Goal: Transaction & Acquisition: Purchase product/service

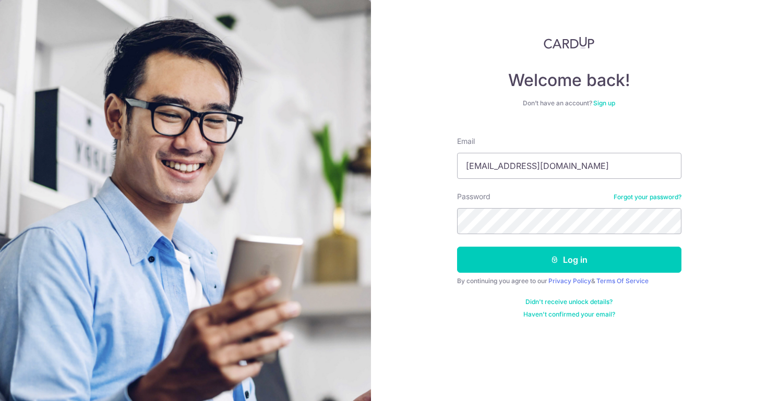
type input "Banyan8612@gmail.com"
click at [569, 260] on button "Log in" at bounding box center [569, 260] width 224 height 26
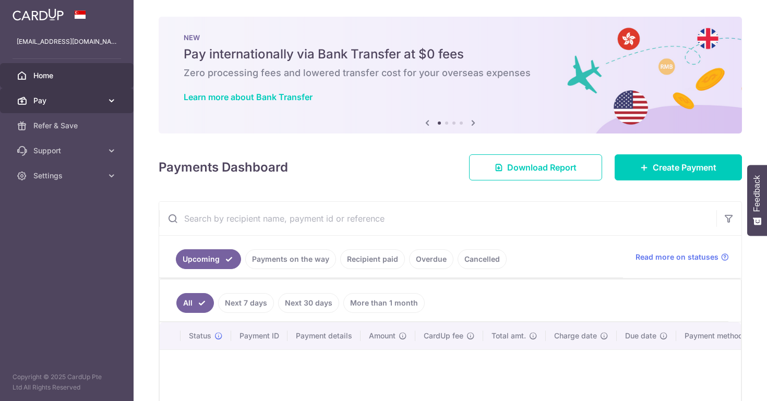
click at [76, 107] on link "Pay" at bounding box center [67, 100] width 134 height 25
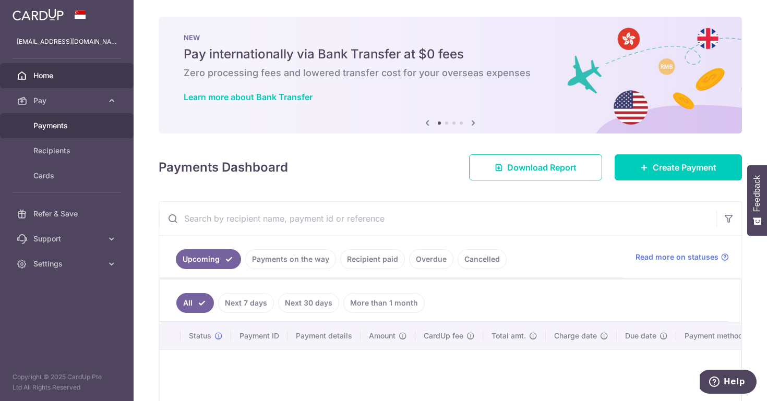
click at [69, 127] on span "Payments" at bounding box center [67, 125] width 69 height 10
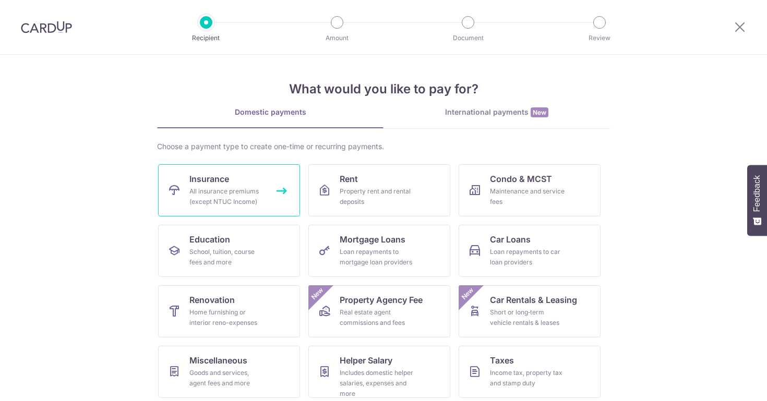
click at [198, 181] on span "Insurance" at bounding box center [209, 179] width 40 height 13
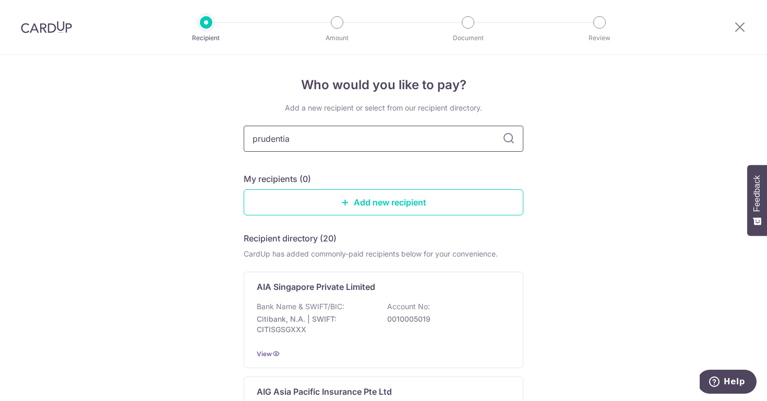
type input "prudential"
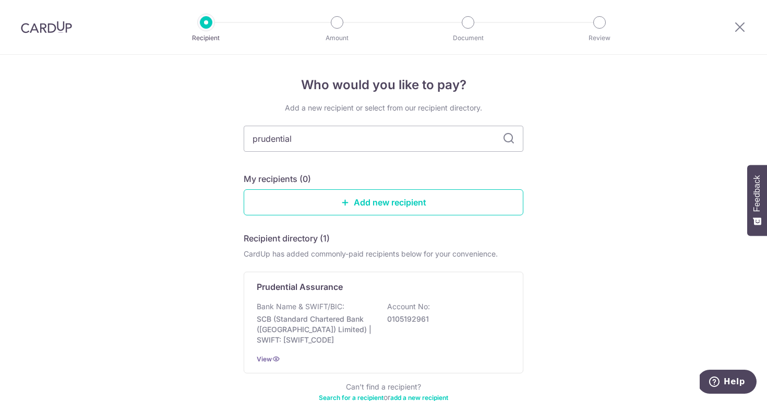
click at [508, 138] on icon at bounding box center [508, 138] width 13 height 13
click at [309, 281] on p "Prudential Assurance" at bounding box center [300, 287] width 86 height 13
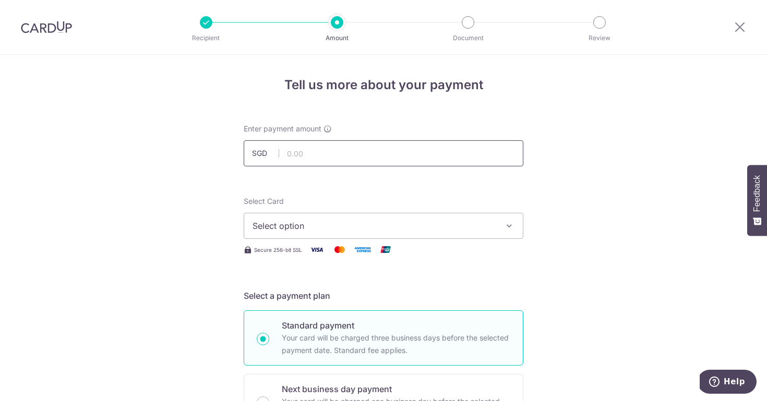
click at [306, 155] on input "text" at bounding box center [384, 153] width 280 height 26
type input "209.00"
click at [291, 226] on span "Select option" at bounding box center [373, 226] width 243 height 13
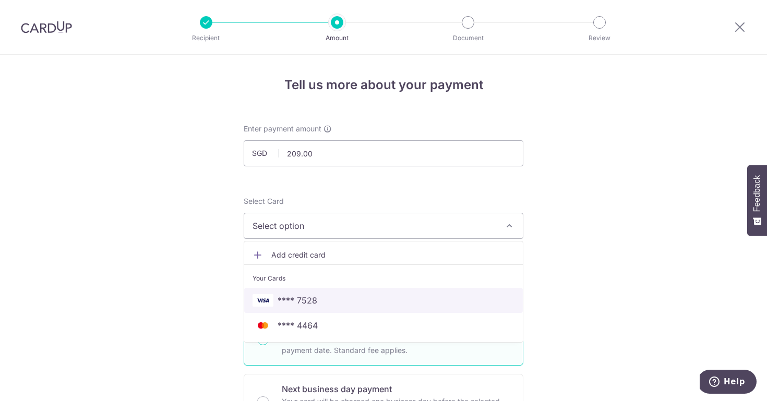
click at [285, 302] on span "**** 7528" at bounding box center [297, 300] width 40 height 13
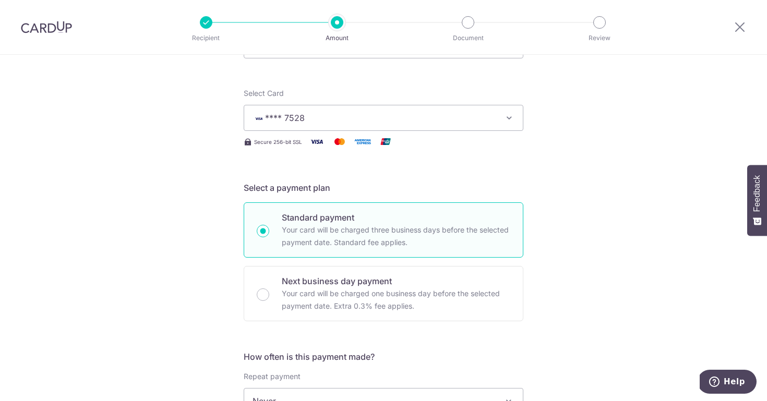
scroll to position [238, 0]
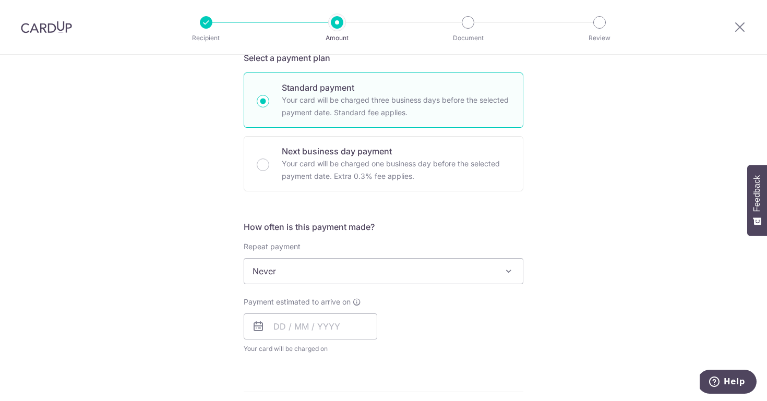
click at [255, 332] on icon at bounding box center [258, 326] width 13 height 13
click at [268, 335] on input "text" at bounding box center [311, 326] width 134 height 26
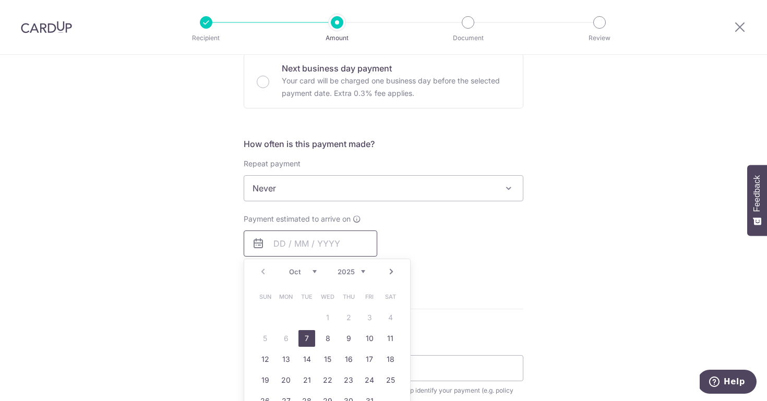
scroll to position [409, 0]
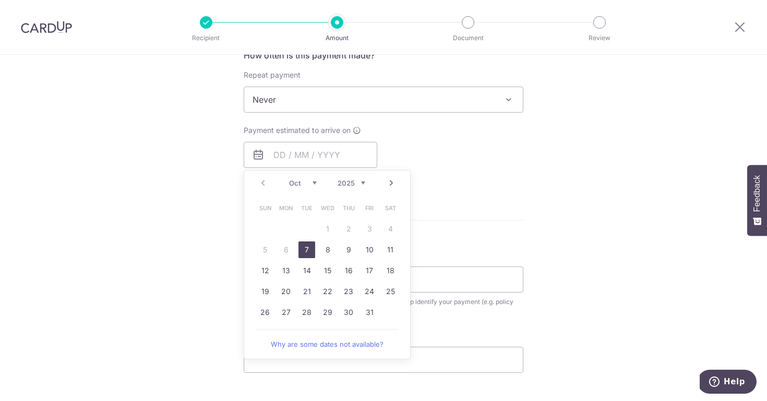
click at [299, 250] on link "7" at bounding box center [306, 249] width 17 height 17
type input "07/10/2025"
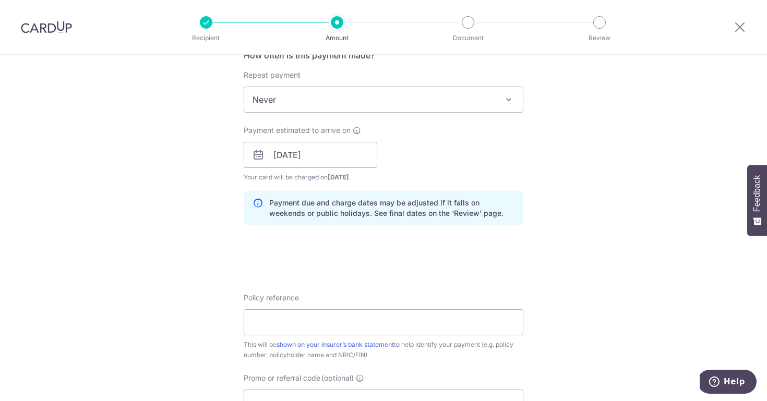
click at [272, 337] on div "Policy reference This will be shown on your insurer’s bank statement to help id…" at bounding box center [384, 327] width 280 height 68
click at [279, 325] on input "Policy reference" at bounding box center [384, 322] width 280 height 26
paste input "Hi ZZ, i hv chk for you, for Sheng"
type input "Hi ZZ, i hv chk for you, for Sheng"
paste input "83064681 ("
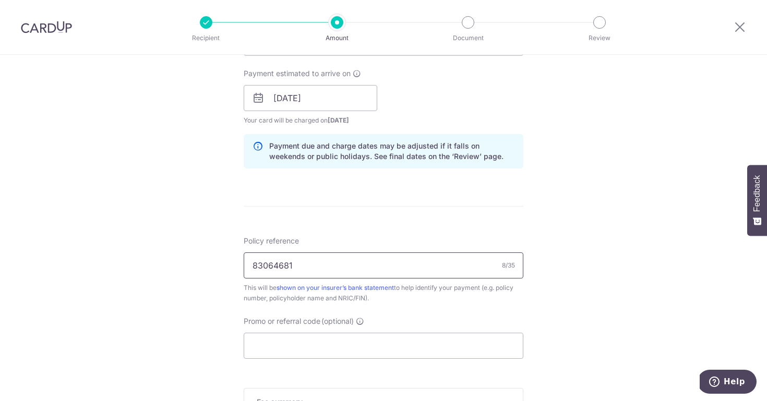
scroll to position [565, 0]
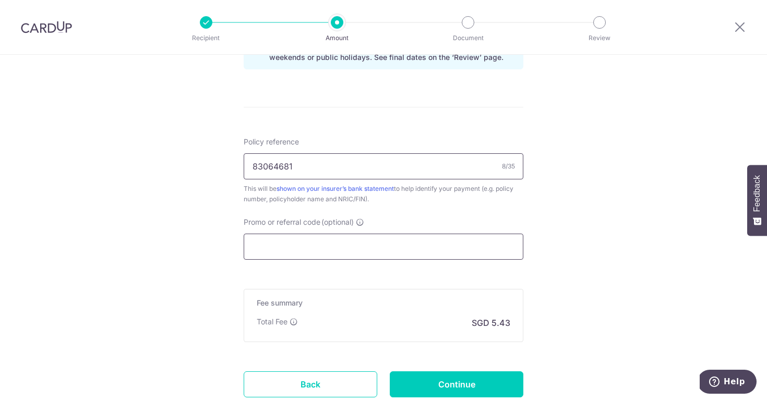
type input "83064681"
click at [299, 252] on input "Promo or referral code (optional)" at bounding box center [384, 247] width 280 height 26
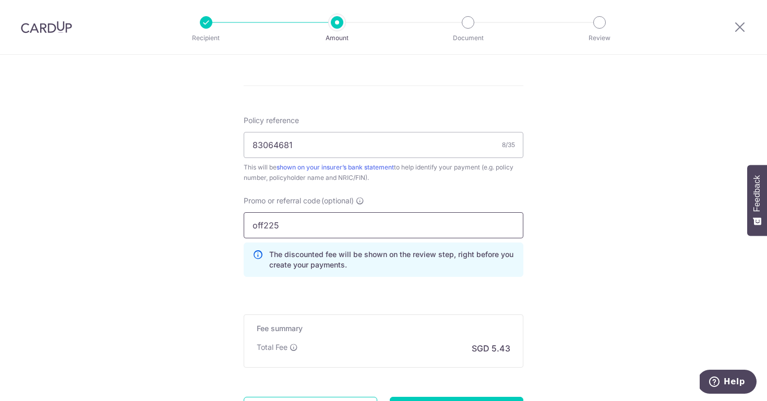
type input "off225"
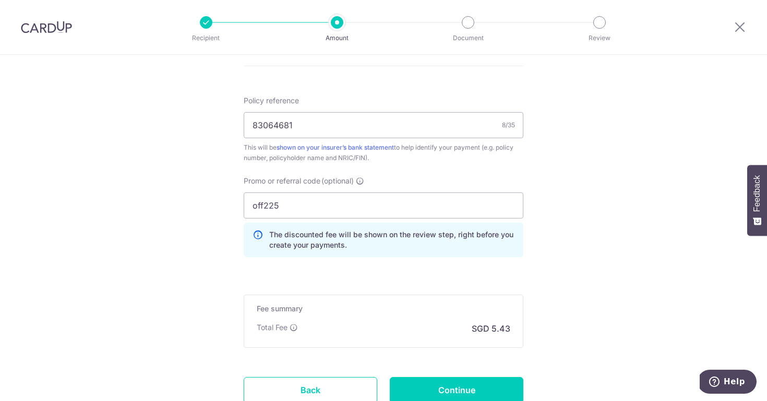
scroll to position [671, 0]
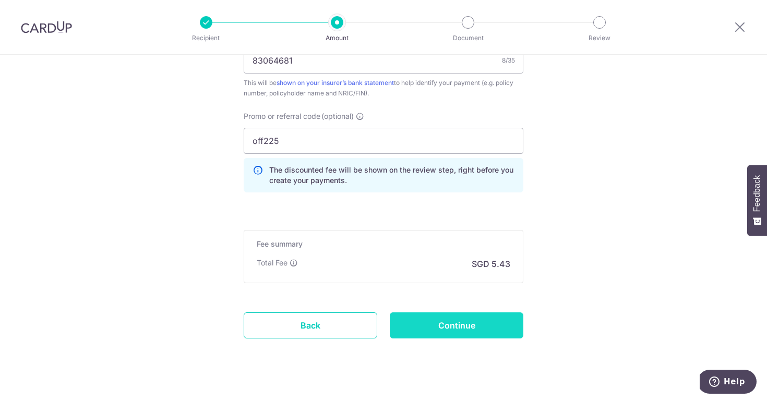
click at [454, 324] on input "Continue" at bounding box center [457, 325] width 134 height 26
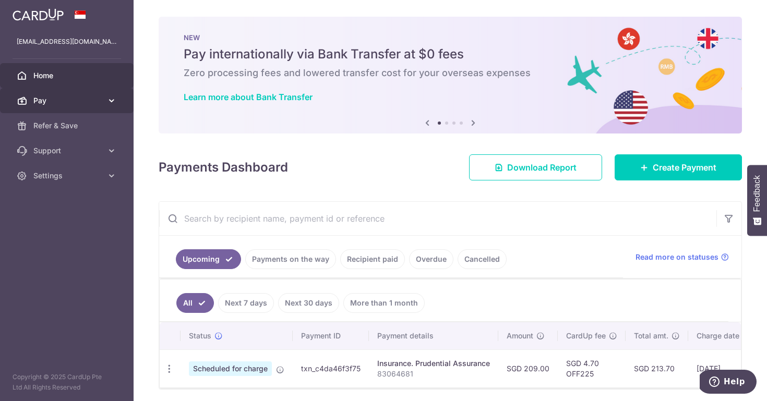
click at [47, 98] on span "Pay" at bounding box center [67, 100] width 69 height 10
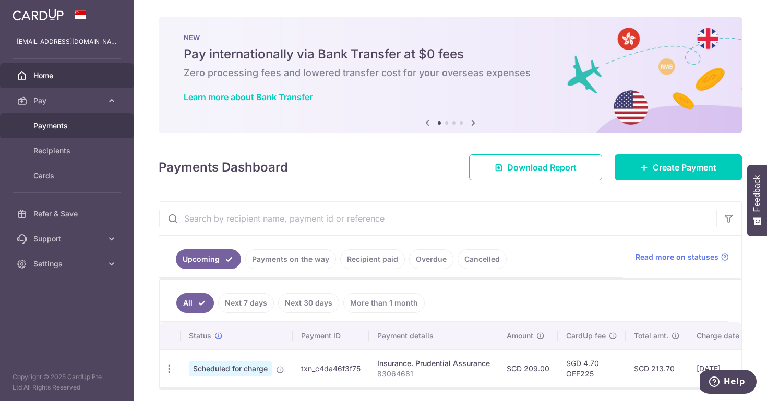
click at [48, 131] on link "Payments" at bounding box center [67, 125] width 134 height 25
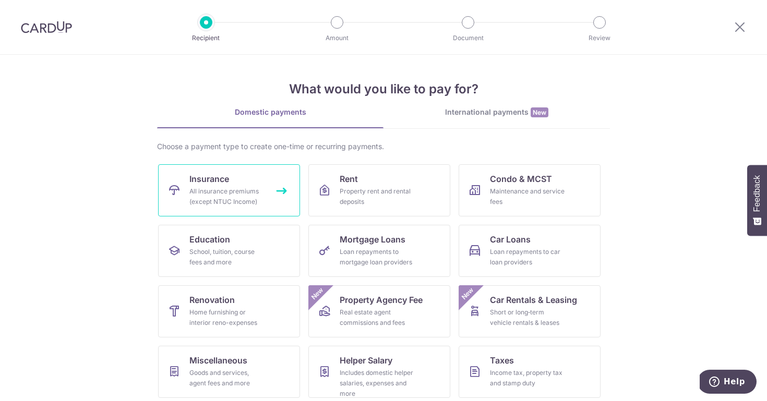
click at [205, 181] on span "Insurance" at bounding box center [209, 179] width 40 height 13
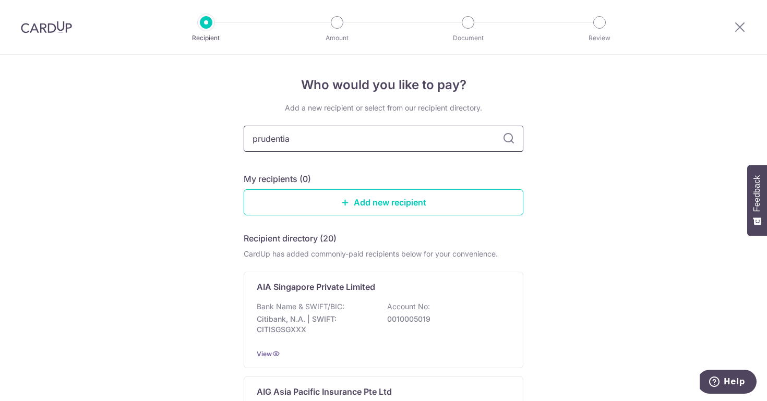
type input "prudential"
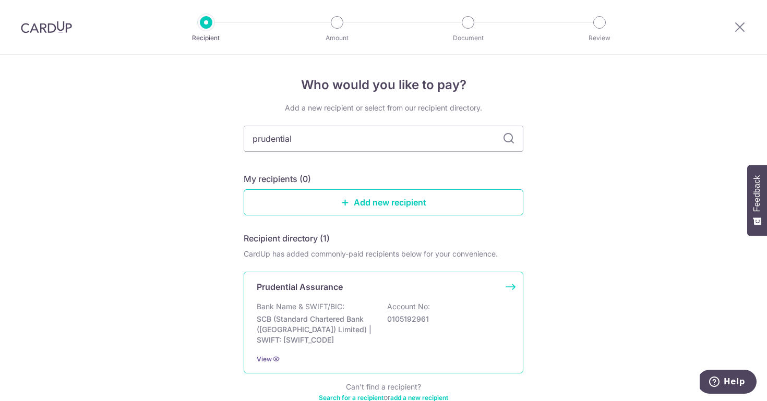
click at [279, 294] on div "Prudential Assurance Bank Name & SWIFT/BIC: SCB (Standard Chartered Bank (Singa…" at bounding box center [384, 323] width 280 height 102
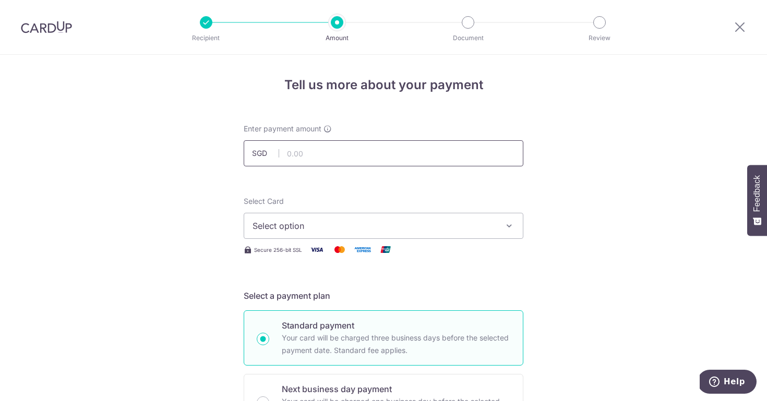
click at [338, 153] on input "text" at bounding box center [384, 153] width 280 height 26
type input "3,600.00"
click at [336, 233] on button "Select option" at bounding box center [384, 226] width 280 height 26
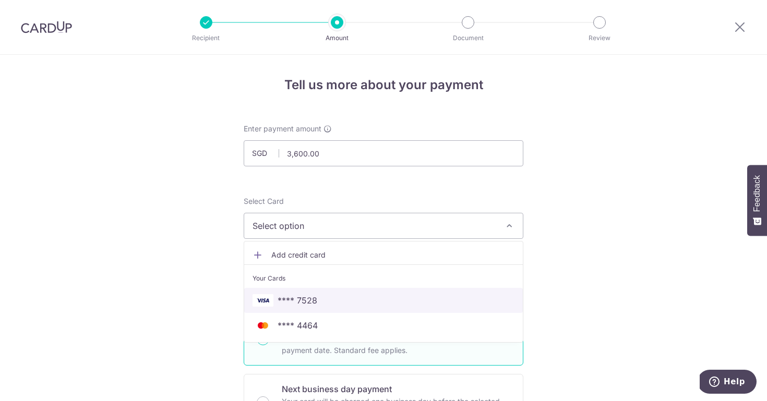
click at [302, 304] on span "**** 7528" at bounding box center [297, 300] width 40 height 13
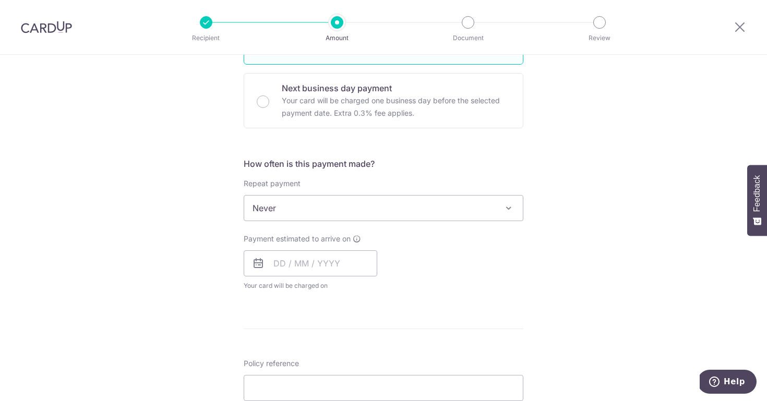
scroll to position [313, 0]
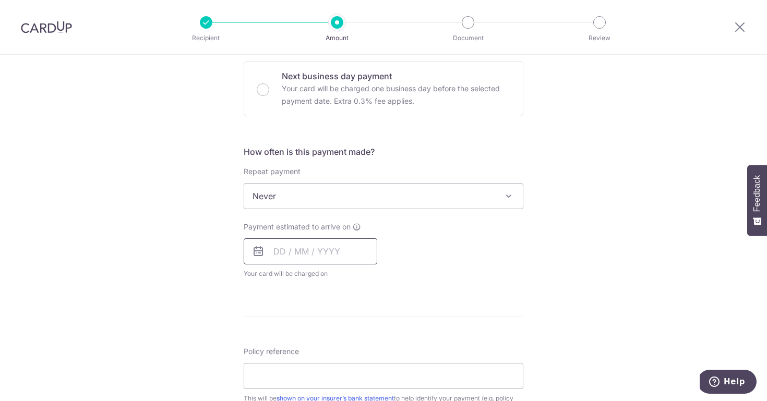
click at [294, 252] on input "text" at bounding box center [311, 251] width 134 height 26
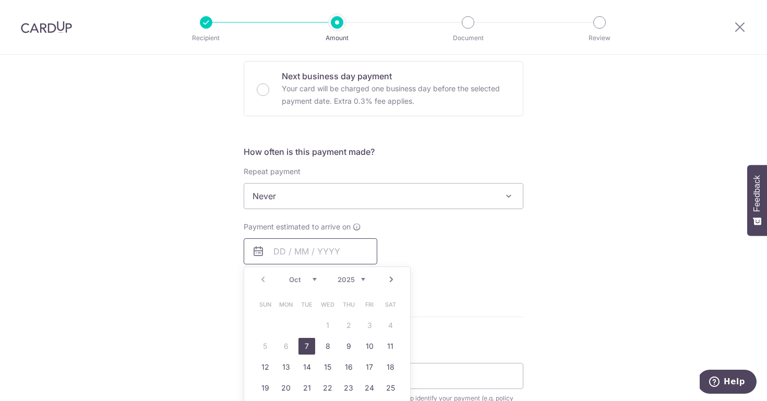
scroll to position [330, 0]
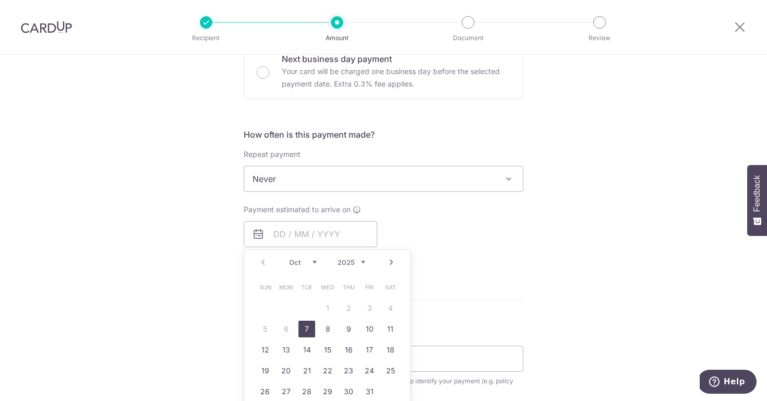
click at [303, 329] on link "7" at bounding box center [306, 329] width 17 height 17
type input "07/10/2025"
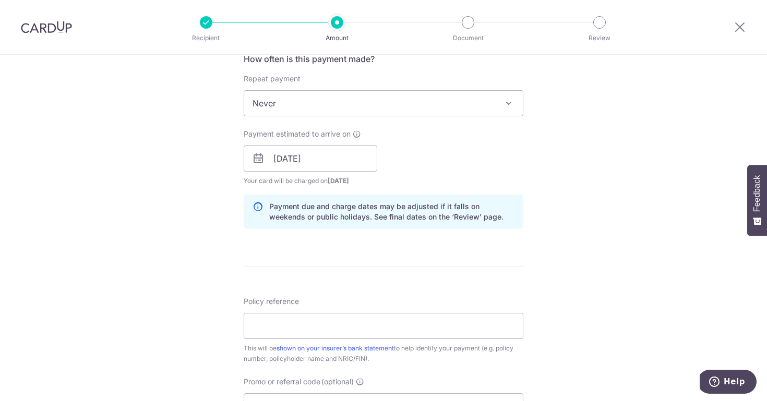
scroll to position [475, 0]
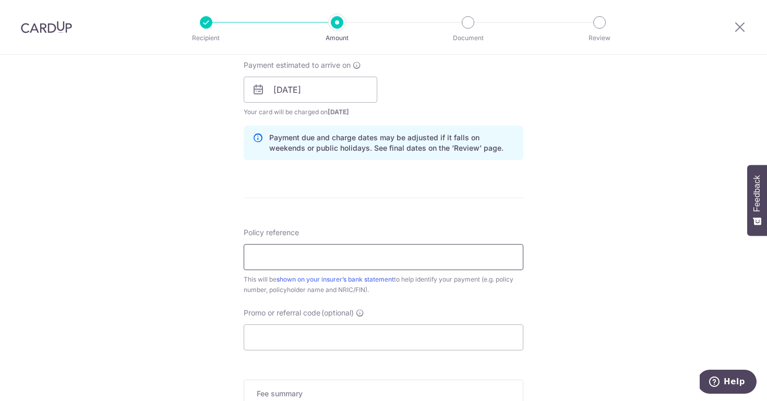
click at [290, 254] on input "Policy reference" at bounding box center [384, 257] width 280 height 26
paste input "83069029"
type input "83069029"
click at [272, 343] on input "Promo or referral code (optional)" at bounding box center [384, 337] width 280 height 26
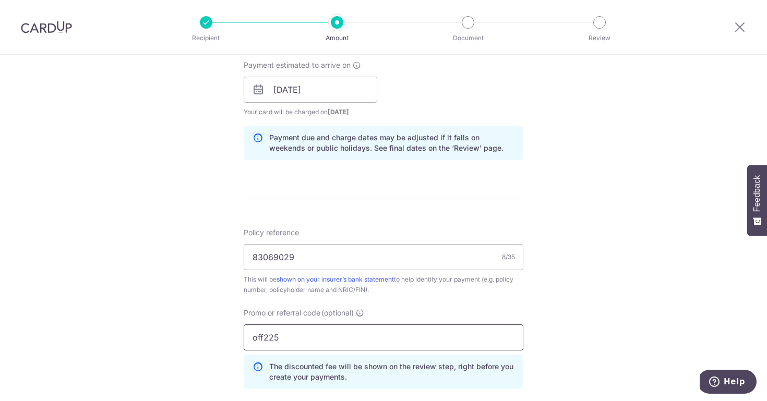
type input "off225"
click at [195, 276] on div "Tell us more about your payment Enter payment amount SGD 3,600.00 3600.00 Selec…" at bounding box center [383, 96] width 767 height 1033
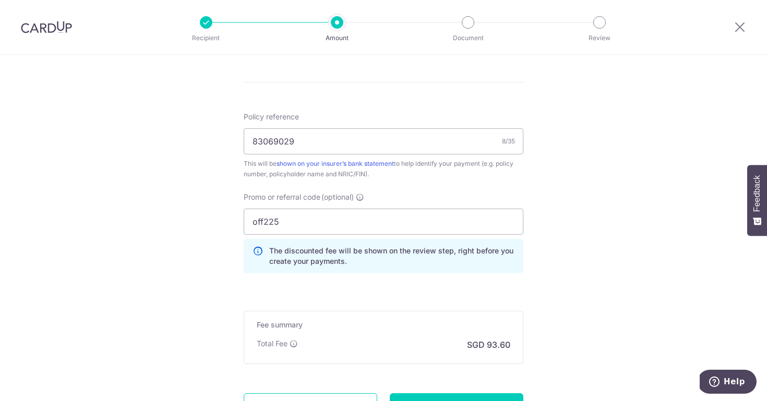
scroll to position [617, 0]
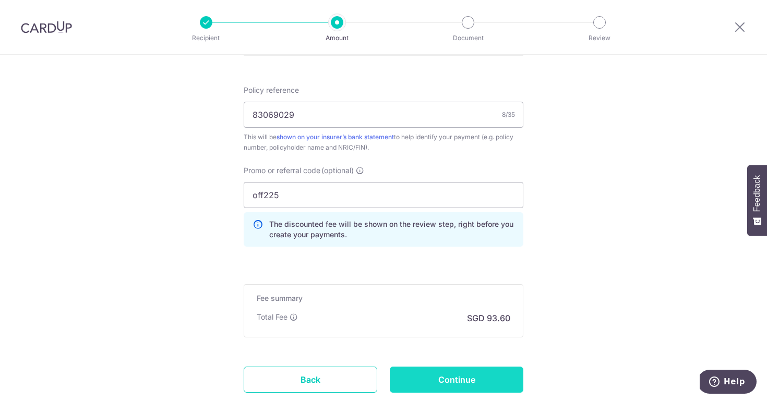
click at [440, 386] on input "Continue" at bounding box center [457, 380] width 134 height 26
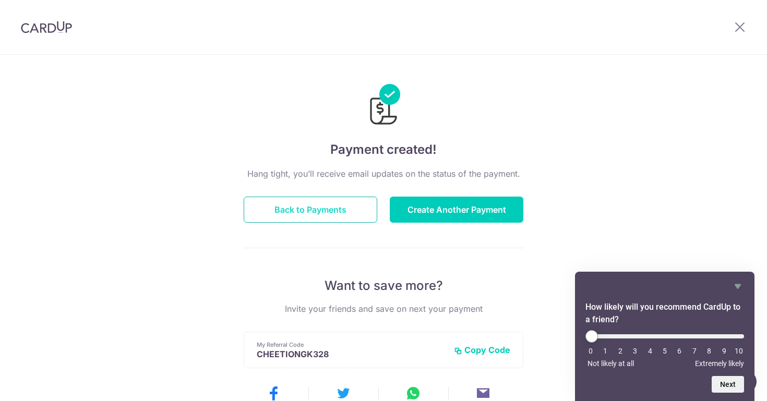
click at [331, 203] on button "Back to Payments" at bounding box center [311, 210] width 134 height 26
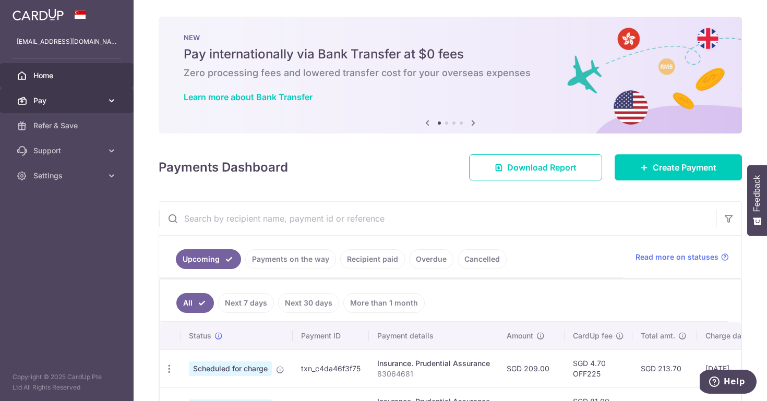
click at [66, 94] on link "Pay" at bounding box center [67, 100] width 134 height 25
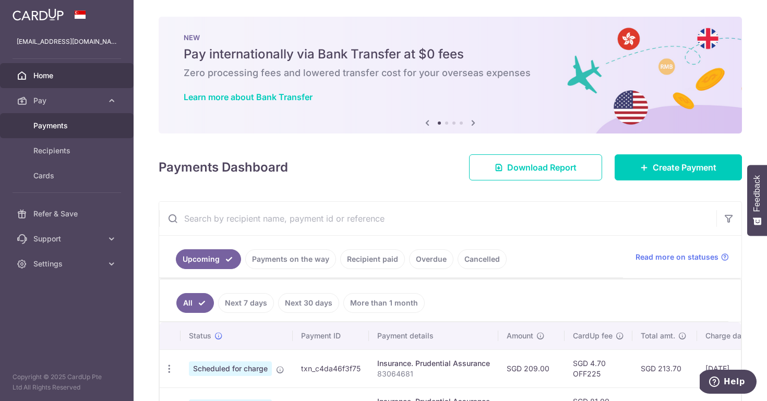
click at [61, 132] on link "Payments" at bounding box center [67, 125] width 134 height 25
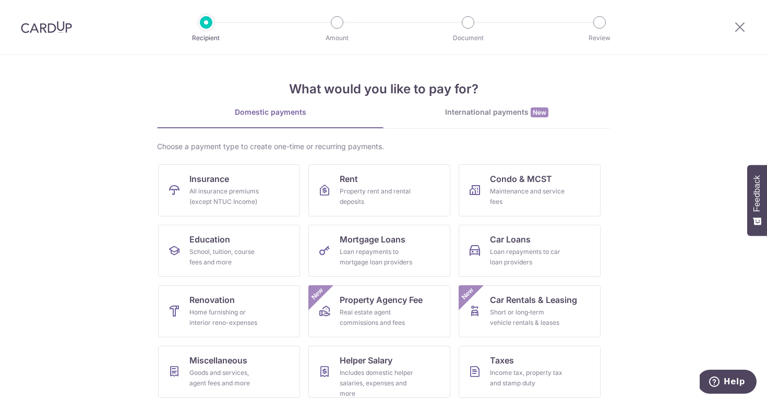
scroll to position [2, 0]
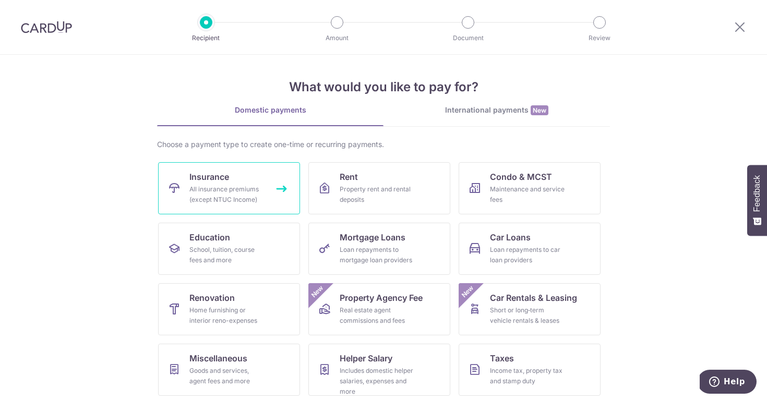
click at [250, 187] on div "All insurance premiums (except NTUC Income)" at bounding box center [226, 194] width 75 height 21
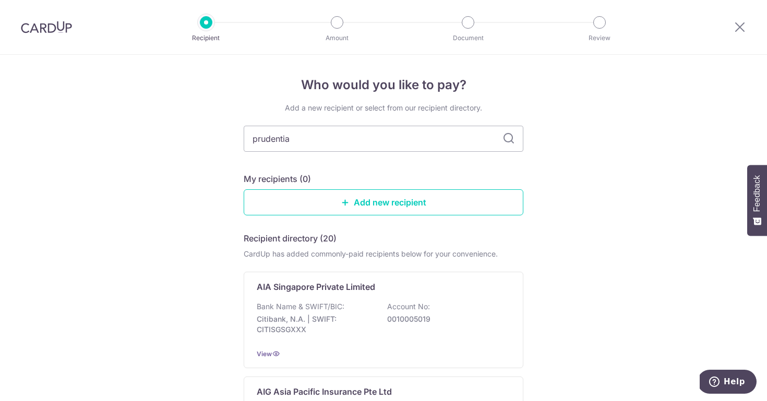
type input "prudential"
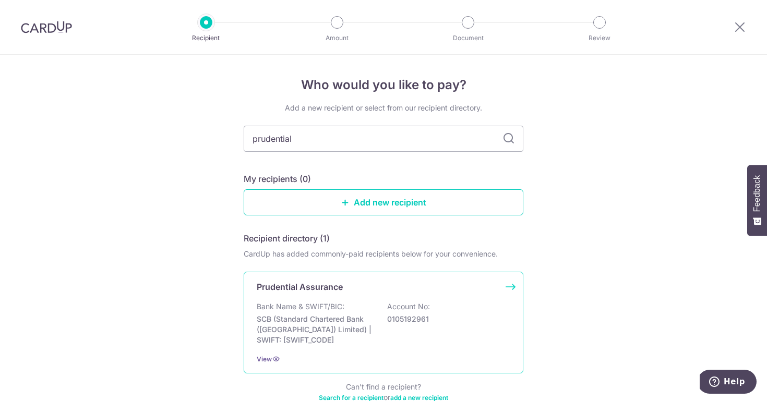
click at [284, 291] on p "Prudential Assurance" at bounding box center [300, 287] width 86 height 13
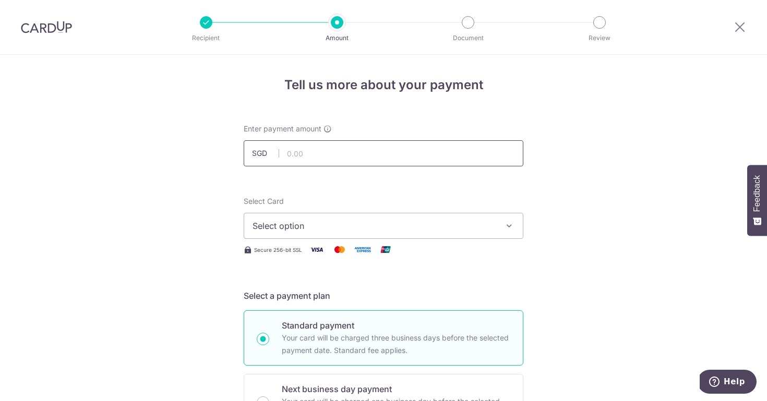
click at [312, 161] on input "text" at bounding box center [384, 153] width 280 height 26
type input "2,400.00"
click at [320, 224] on span "Select option" at bounding box center [373, 226] width 243 height 13
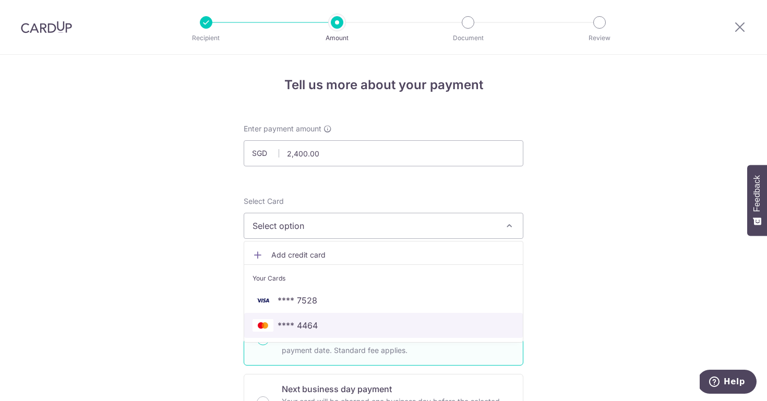
click at [292, 320] on span "**** 4464" at bounding box center [297, 325] width 40 height 13
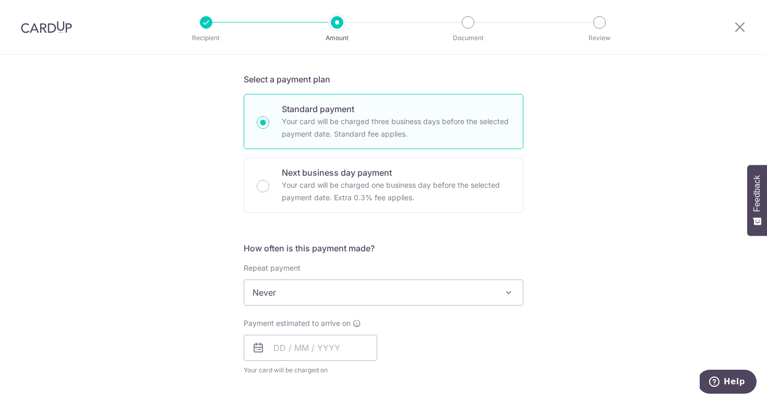
scroll to position [219, 0]
click at [276, 343] on input "text" at bounding box center [311, 346] width 134 height 26
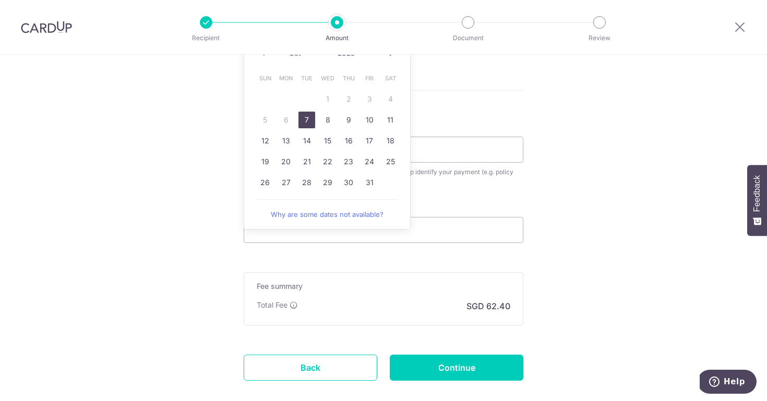
scroll to position [597, 0]
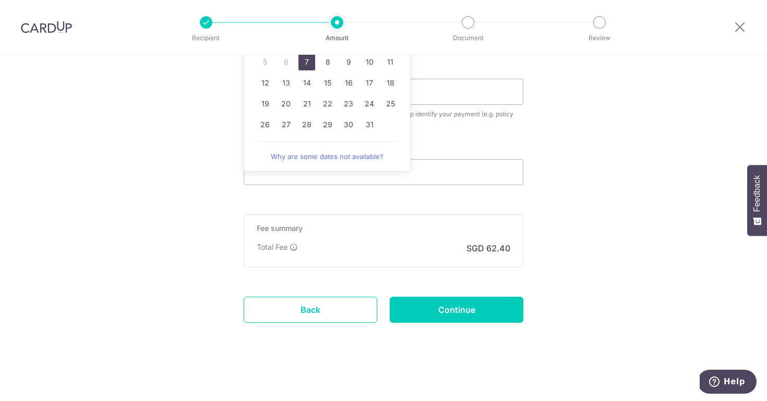
click at [306, 65] on link "7" at bounding box center [306, 62] width 17 height 17
type input "[DATE]"
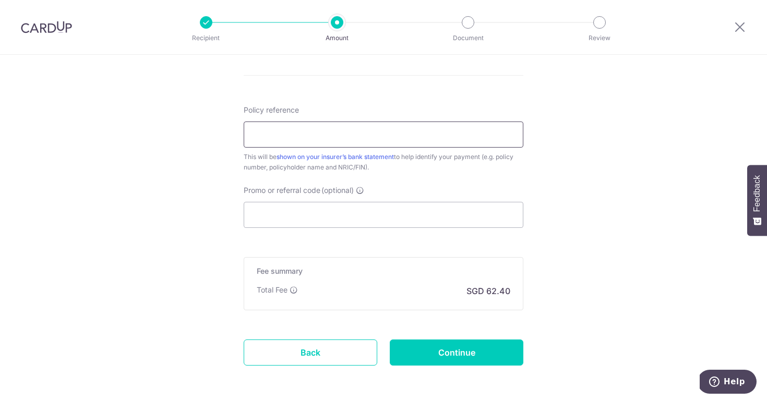
click at [263, 138] on input "Policy reference" at bounding box center [384, 135] width 280 height 26
paste input "83142553"
type input "83142553"
click at [308, 209] on input "Promo or referral code (optional)" at bounding box center [384, 215] width 280 height 26
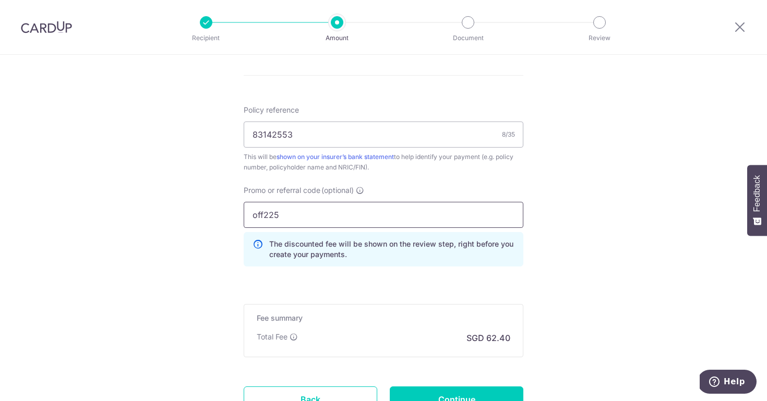
scroll to position [673, 0]
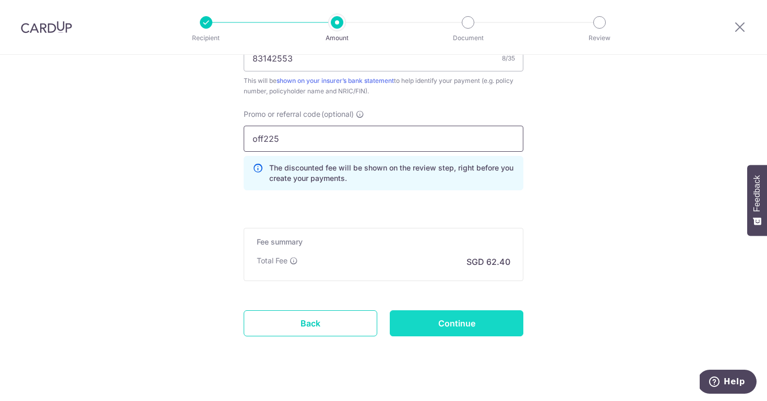
type input "off225"
click at [463, 323] on input "Continue" at bounding box center [457, 323] width 134 height 26
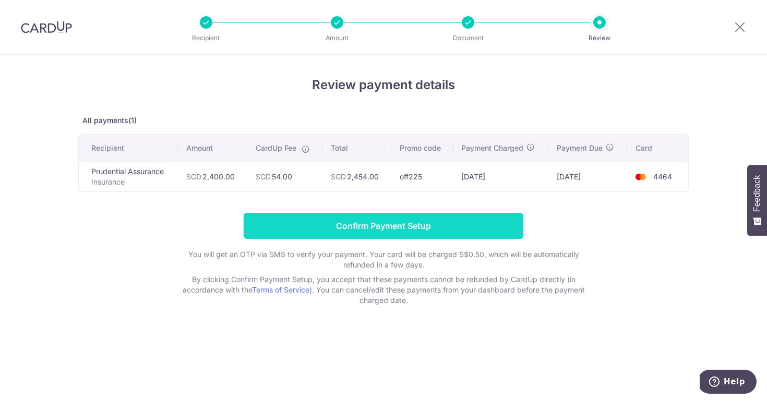
click at [265, 234] on input "Confirm Payment Setup" at bounding box center [384, 226] width 280 height 26
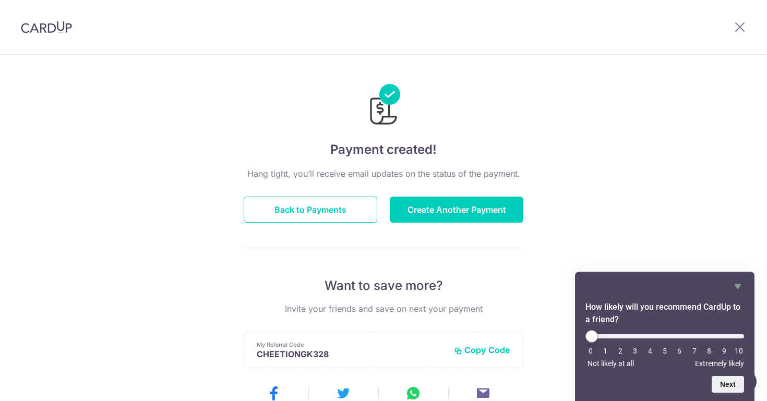
click at [44, 32] on img at bounding box center [46, 27] width 51 height 13
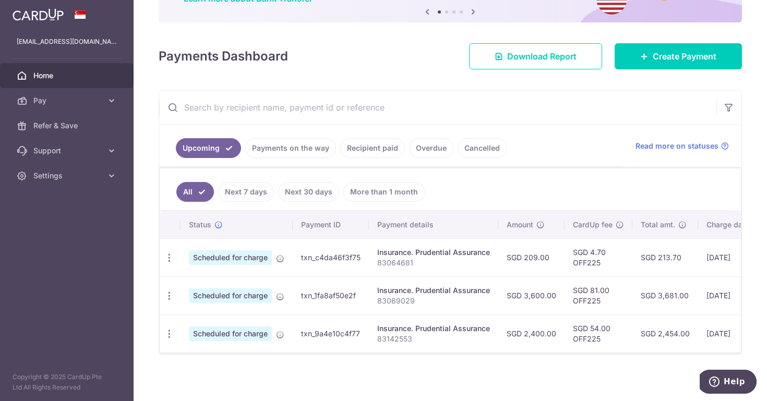
scroll to position [106, 0]
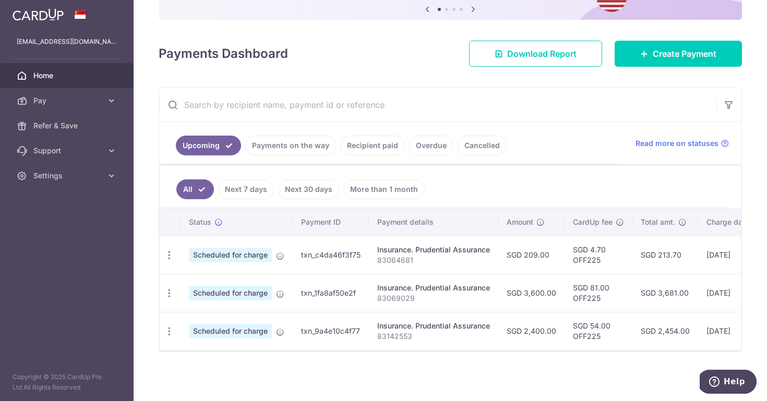
click at [276, 140] on link "Payments on the way" at bounding box center [290, 146] width 91 height 20
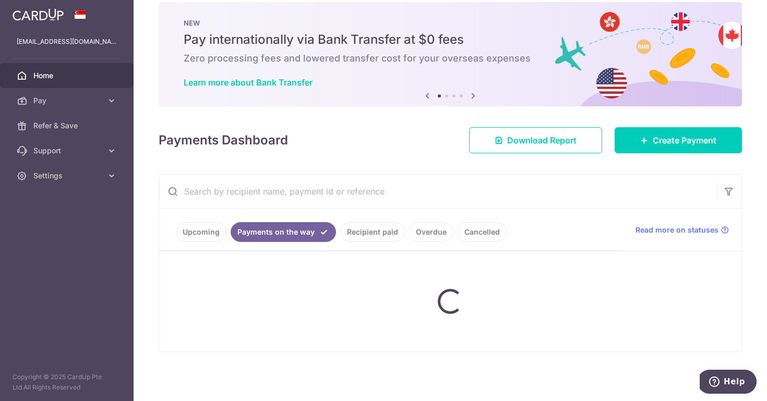
scroll to position [0, 0]
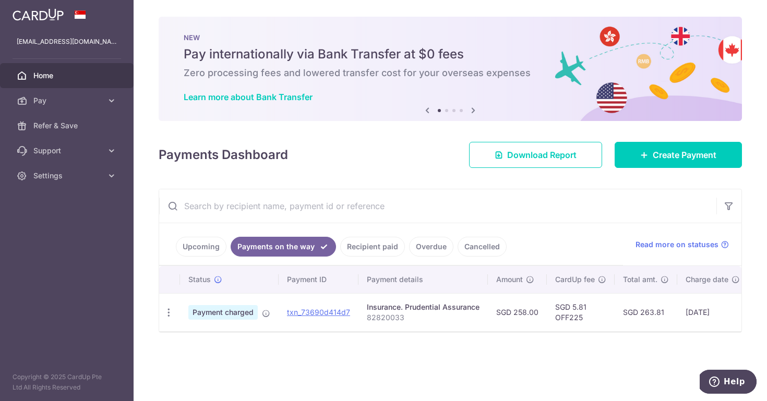
click at [204, 246] on link "Upcoming" at bounding box center [201, 247] width 51 height 20
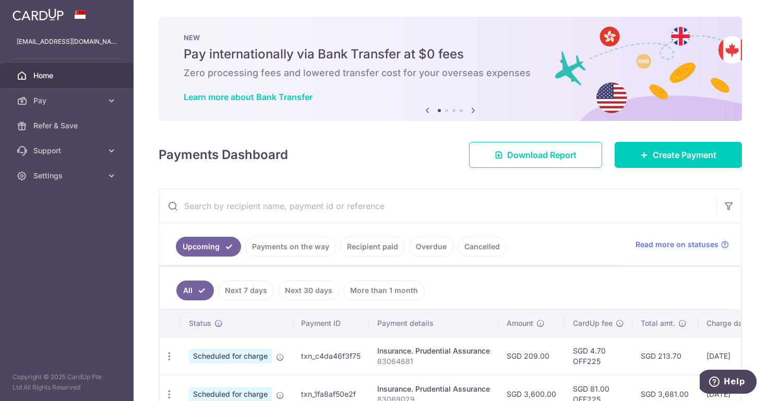
scroll to position [101, 0]
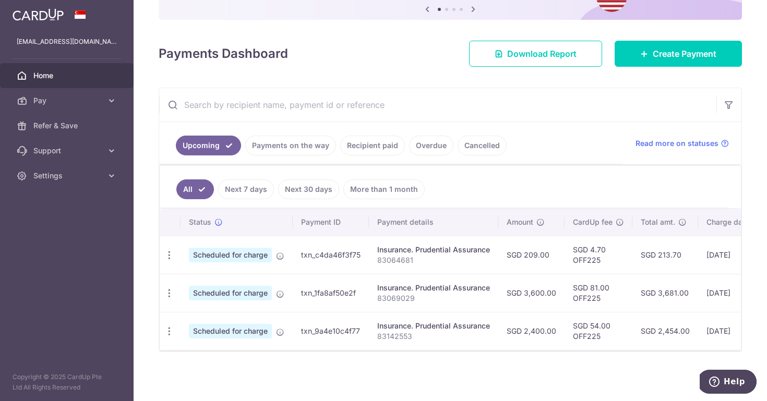
click at [279, 144] on link "Payments on the way" at bounding box center [290, 146] width 91 height 20
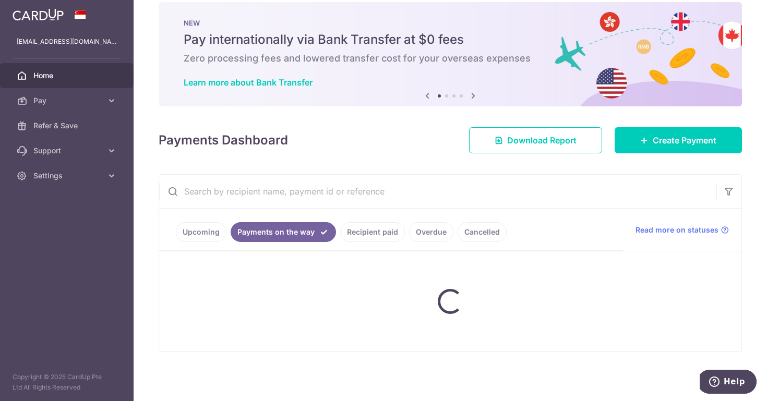
scroll to position [0, 0]
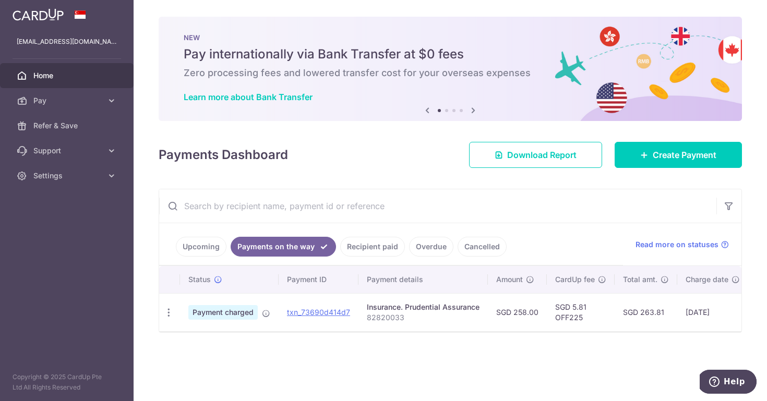
click at [203, 246] on link "Upcoming" at bounding box center [201, 247] width 51 height 20
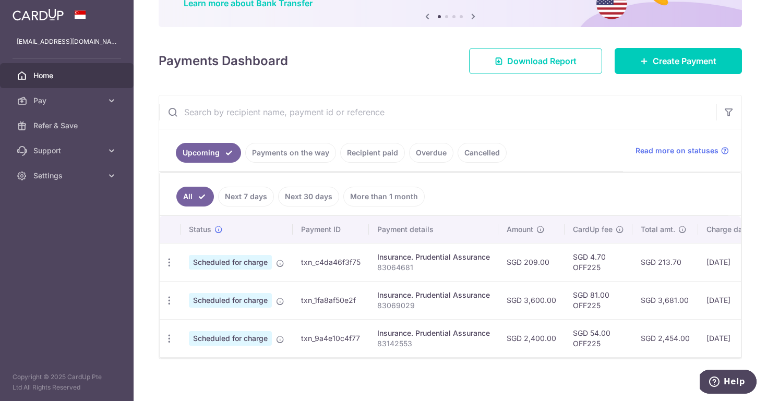
scroll to position [101, 0]
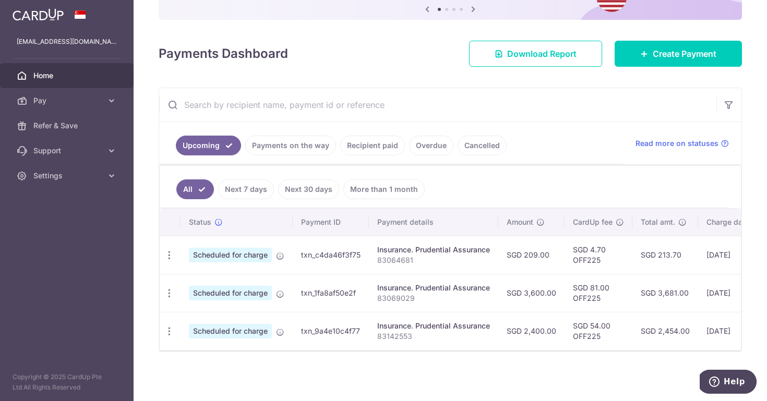
click at [274, 147] on link "Payments on the way" at bounding box center [290, 146] width 91 height 20
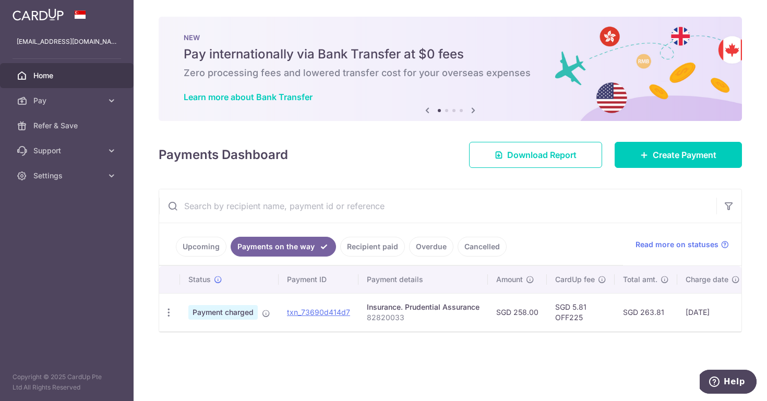
scroll to position [0, 0]
click at [193, 247] on link "Upcoming" at bounding box center [201, 247] width 51 height 20
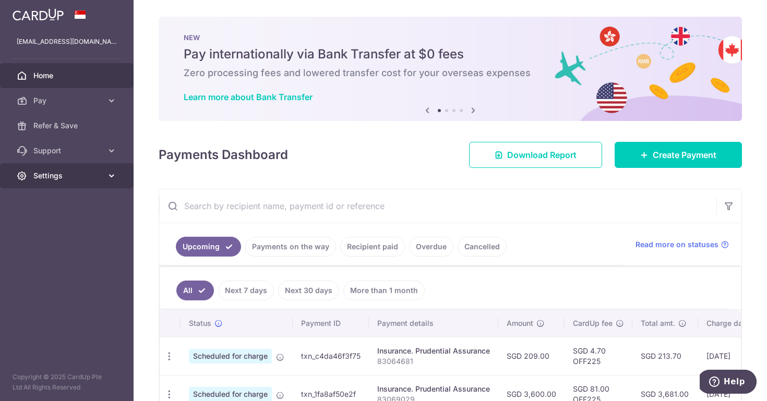
click at [68, 180] on span "Settings" at bounding box center [67, 176] width 69 height 10
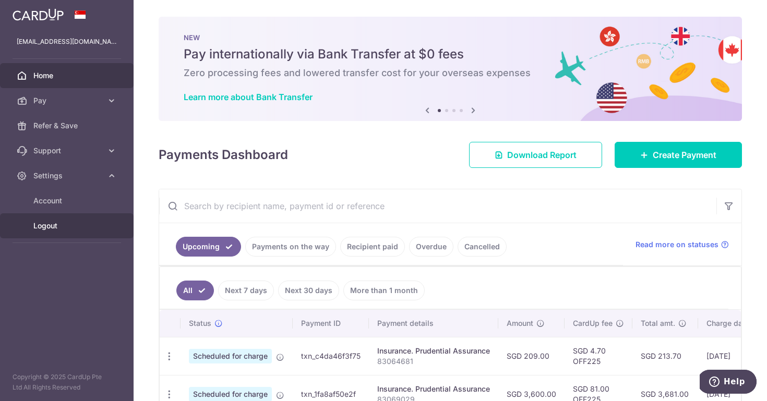
click at [59, 226] on span "Logout" at bounding box center [67, 226] width 69 height 10
